Goal: Task Accomplishment & Management: Manage account settings

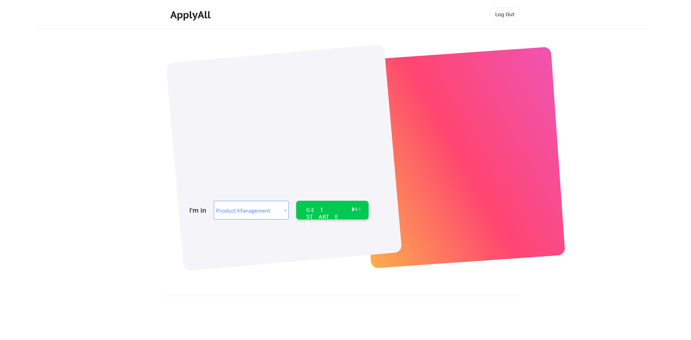
select select ""product""
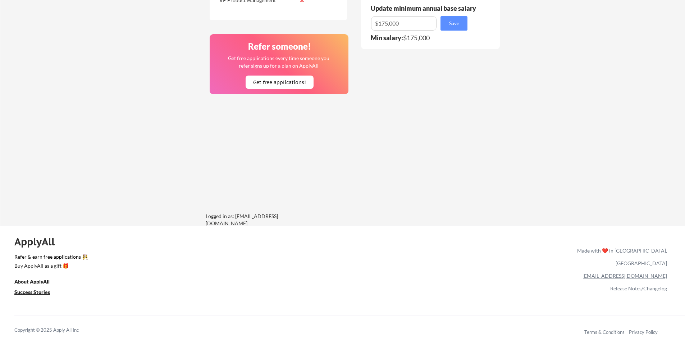
scroll to position [536, 0]
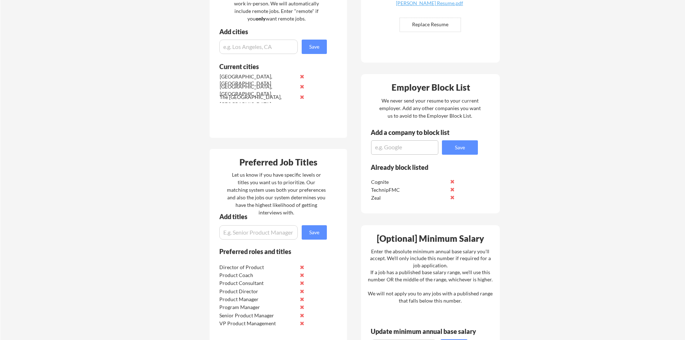
click at [521, 108] on div "Your Dashboard Woohoo! You're ready to be applied! 🙌 We'll start applying you t…" at bounding box center [342, 182] width 685 height 732
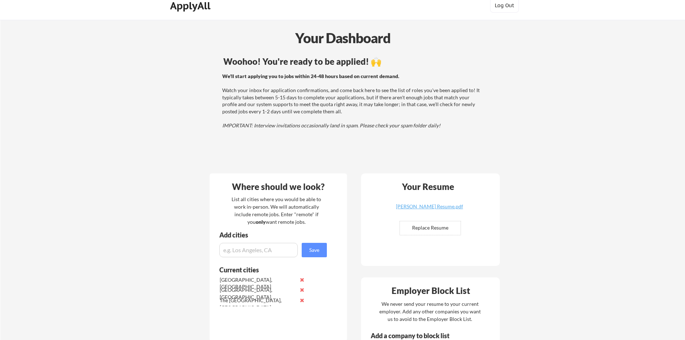
scroll to position [0, 0]
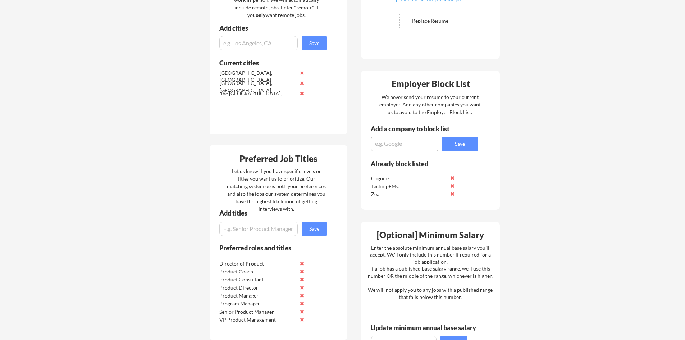
click at [521, 105] on div "Your Dashboard Woohoo! You're ready to be applied! 🙌 We'll start applying you t…" at bounding box center [342, 179] width 685 height 732
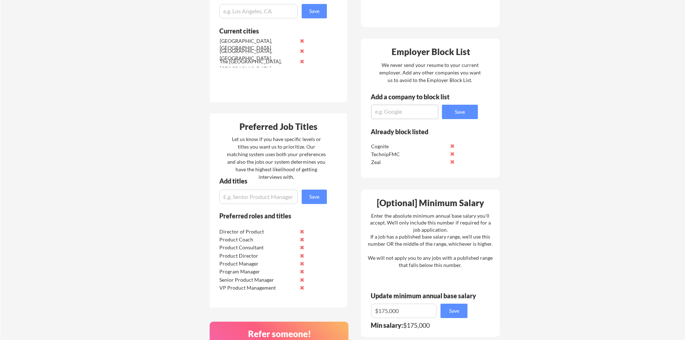
scroll to position [288, 0]
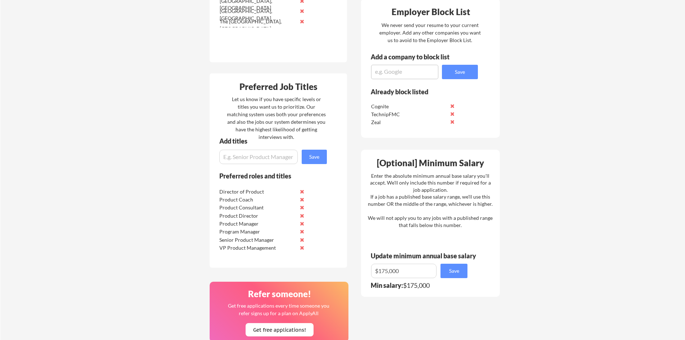
click at [518, 108] on div "Your Dashboard Woohoo! You're ready to be applied! 🙌 We'll start applying you t…" at bounding box center [342, 107] width 685 height 732
click at [264, 159] on input "input" at bounding box center [258, 157] width 78 height 14
type input "Product Owner"
click at [321, 157] on button "Save" at bounding box center [314, 157] width 25 height 14
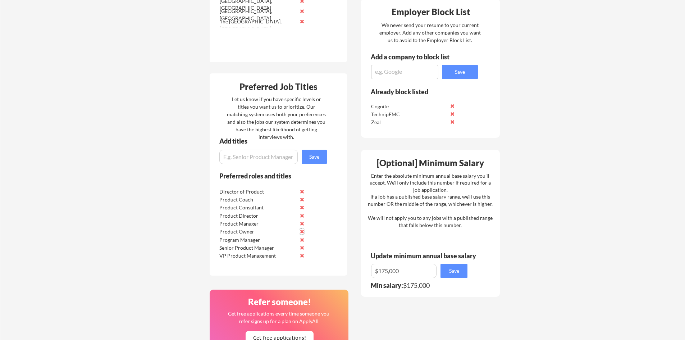
click at [302, 233] on button at bounding box center [301, 231] width 5 height 5
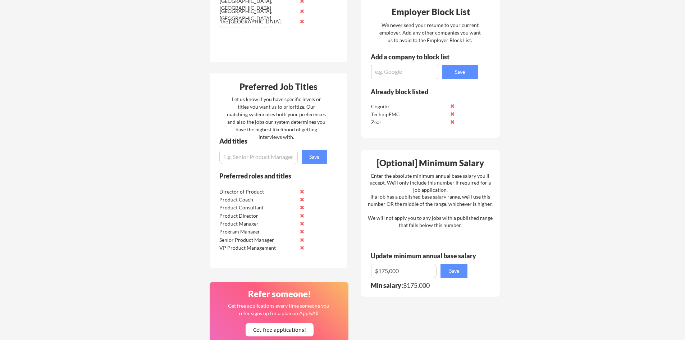
click at [172, 176] on div "Your Dashboard Woohoo! You're ready to be applied! 🙌 We'll start applying you t…" at bounding box center [342, 107] width 685 height 732
click at [172, 198] on div "Your Dashboard Woohoo! You're ready to be applied! 🙌 We'll start applying you t…" at bounding box center [342, 107] width 685 height 732
drag, startPoint x: 172, startPoint y: 211, endPoint x: 172, endPoint y: 226, distance: 14.4
click at [171, 213] on div "Your Dashboard Woohoo! You're ready to be applied! 🙌 We'll start applying you t…" at bounding box center [342, 107] width 685 height 732
drag, startPoint x: 172, startPoint y: 226, endPoint x: 173, endPoint y: 233, distance: 6.9
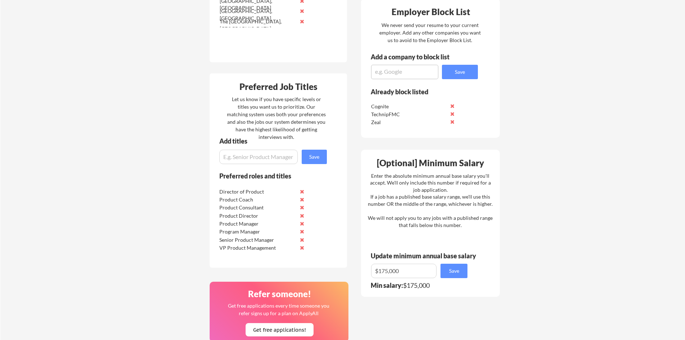
click at [172, 226] on div "Your Dashboard Woohoo! You're ready to be applied! 🙌 We'll start applying you t…" at bounding box center [342, 107] width 685 height 732
click at [175, 247] on div "Your Dashboard Woohoo! You're ready to be applied! 🙌 We'll start applying you t…" at bounding box center [342, 107] width 685 height 732
click at [175, 218] on div "Your Dashboard Woohoo! You're ready to be applied! 🙌 We'll start applying you t…" at bounding box center [342, 107] width 685 height 732
drag, startPoint x: 175, startPoint y: 212, endPoint x: 175, endPoint y: 208, distance: 4.0
click at [175, 211] on div "Your Dashboard Woohoo! You're ready to be applied! 🙌 We'll start applying you t…" at bounding box center [342, 107] width 685 height 732
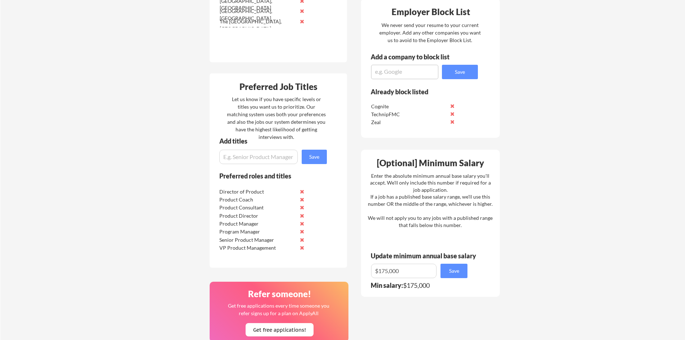
click at [175, 192] on div "Your Dashboard Woohoo! You're ready to be applied! 🙌 We'll start applying you t…" at bounding box center [342, 107] width 685 height 732
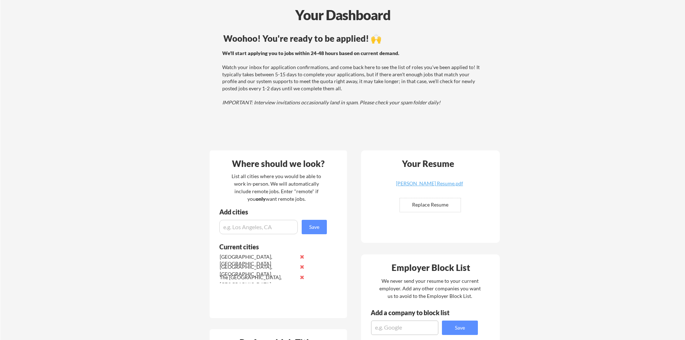
scroll to position [0, 0]
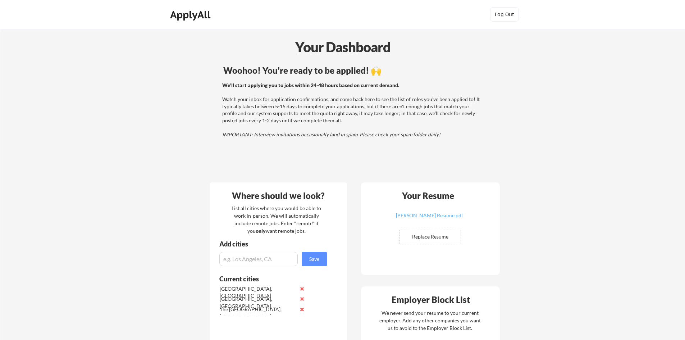
drag, startPoint x: 175, startPoint y: 191, endPoint x: 173, endPoint y: 185, distance: 5.8
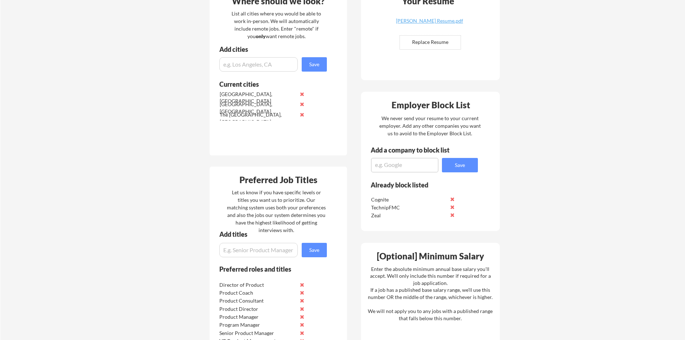
scroll to position [252, 0]
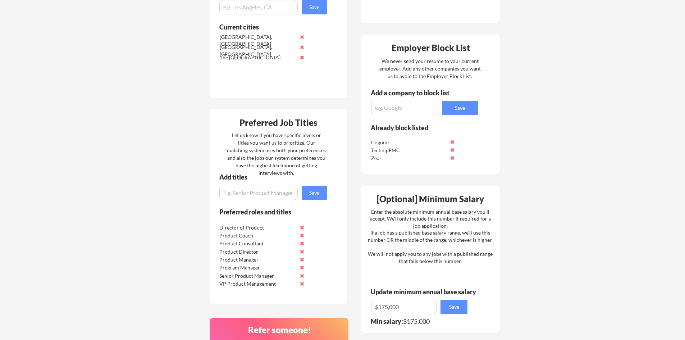
click at [259, 186] on input "input" at bounding box center [258, 193] width 78 height 14
type input "AI product manager"
click at [318, 195] on button "Save" at bounding box center [314, 193] width 25 height 14
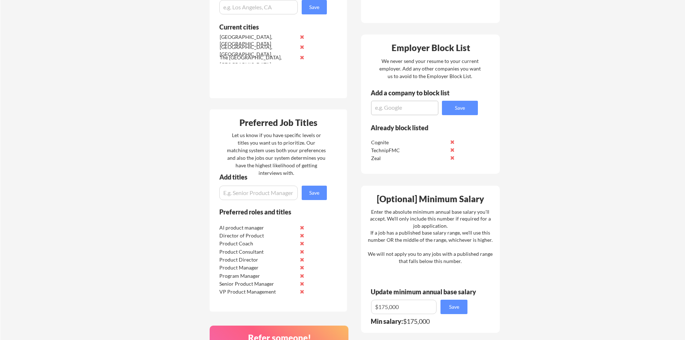
click at [548, 54] on div "Your Dashboard Woohoo! You're ready to be applied! 🙌 We'll start applying you t…" at bounding box center [342, 147] width 685 height 740
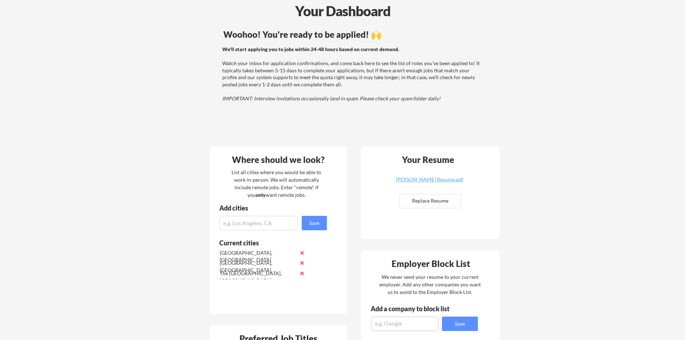
scroll to position [108, 0]
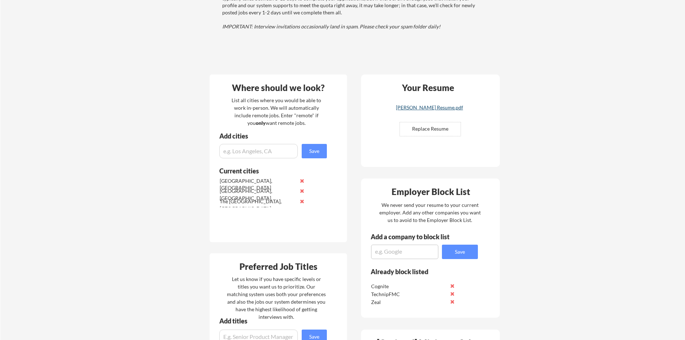
click at [440, 105] on div "[PERSON_NAME] Resume.pdf" at bounding box center [430, 107] width 86 height 5
